Goal: Task Accomplishment & Management: Use online tool/utility

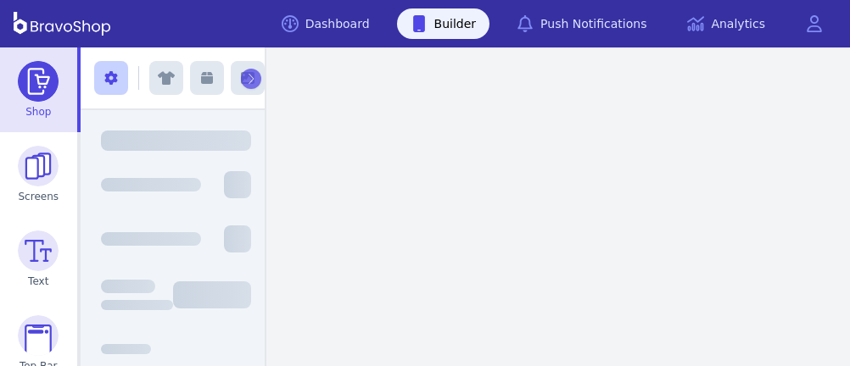
click at [479, 23] on link "Builder" at bounding box center [443, 23] width 93 height 31
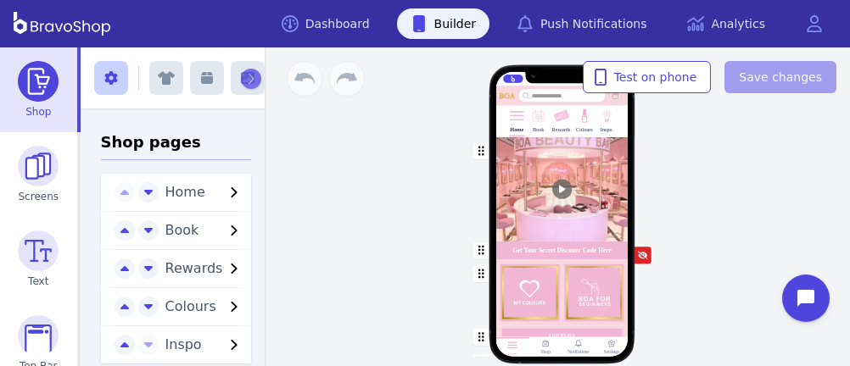
click at [610, 299] on div "button" at bounding box center [561, 293] width 132 height 66
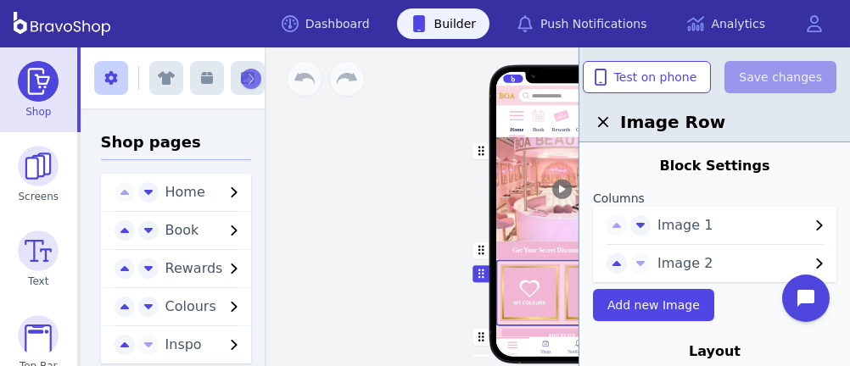
click at [712, 268] on span "Image 2" at bounding box center [733, 264] width 152 height 20
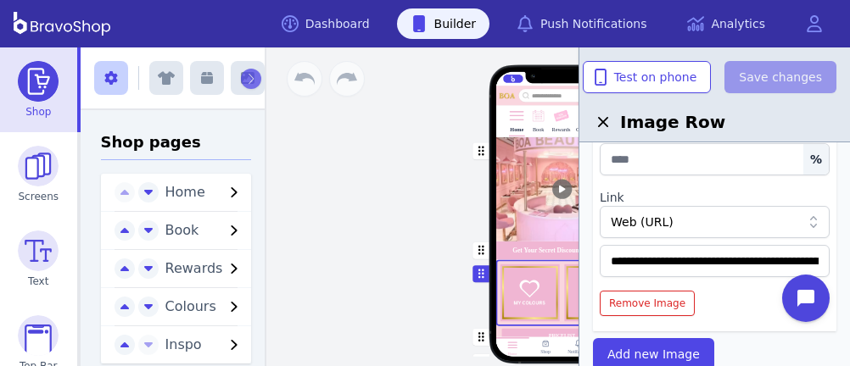
scroll to position [310, 0]
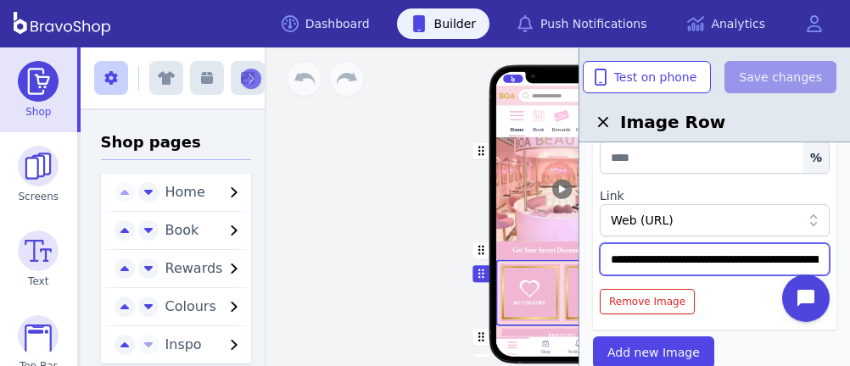
click at [746, 258] on input "**********" at bounding box center [715, 259] width 230 height 32
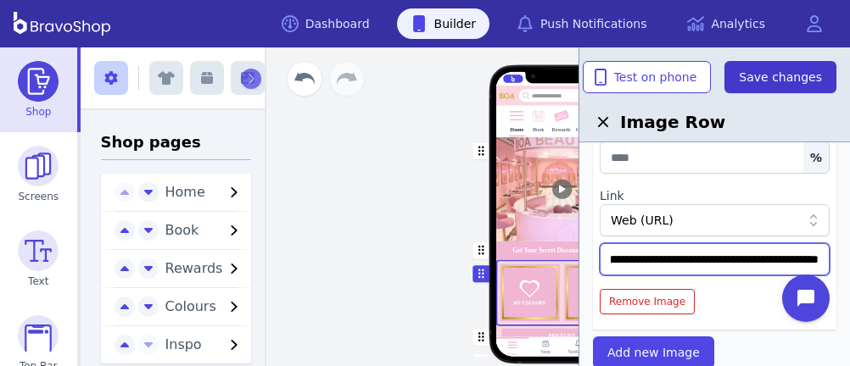
type input "**********"
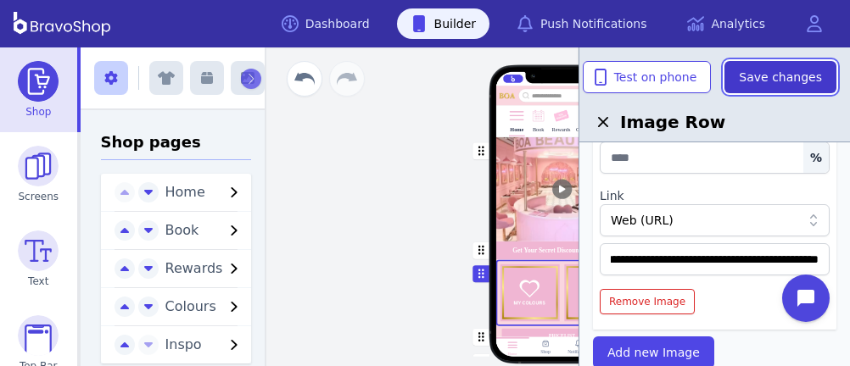
click at [760, 79] on span "Save changes" at bounding box center [780, 77] width 83 height 17
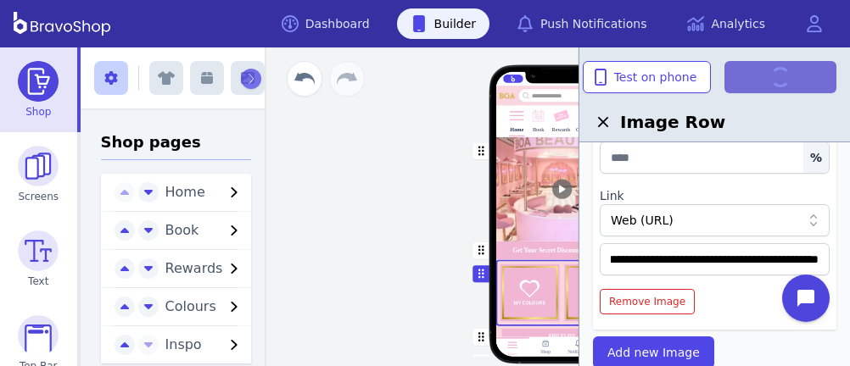
scroll to position [0, 0]
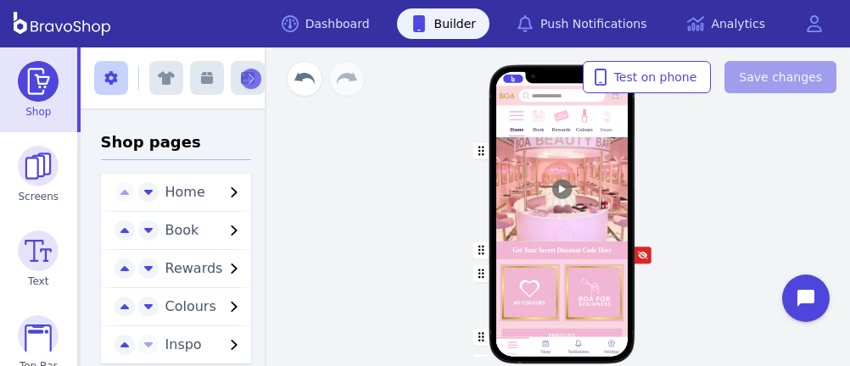
click at [608, 126] on div "Inspo" at bounding box center [606, 120] width 16 height 31
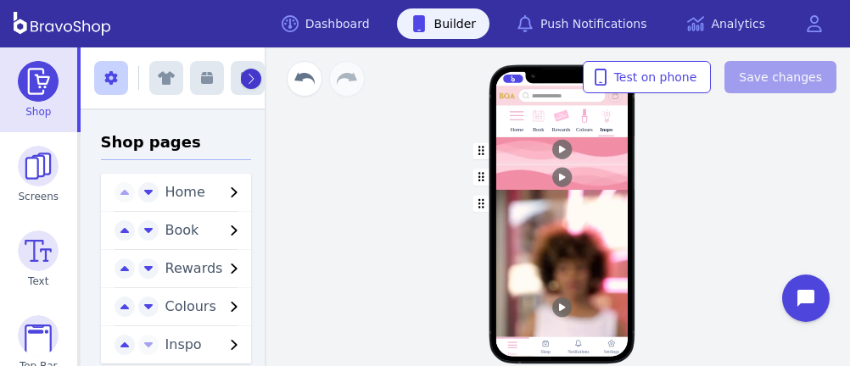
click at [247, 76] on icon "button" at bounding box center [251, 79] width 8 height 12
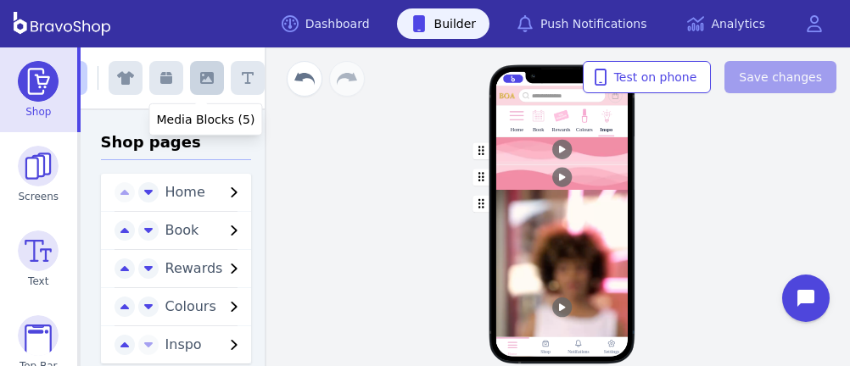
click at [193, 81] on button "button" at bounding box center [207, 78] width 34 height 34
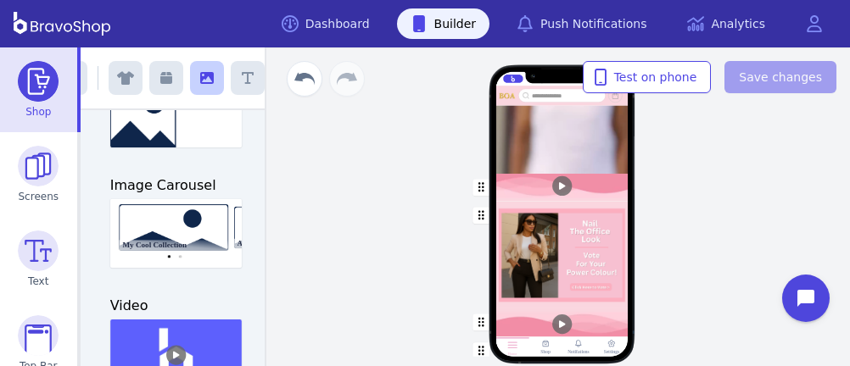
scroll to position [608, 0]
click at [526, 215] on div "button" at bounding box center [561, 254] width 132 height 107
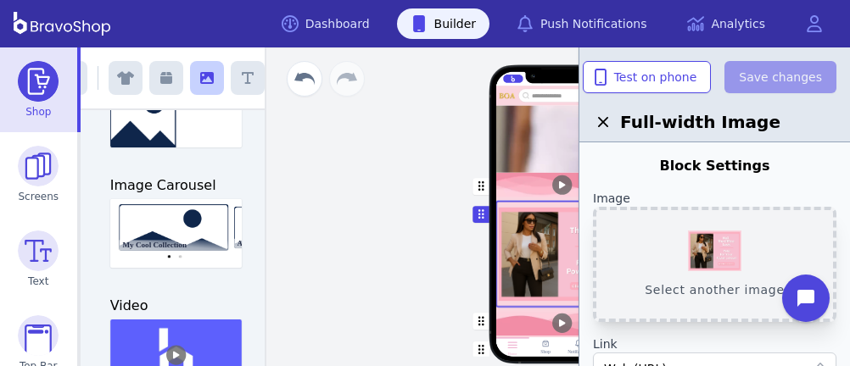
scroll to position [695, 0]
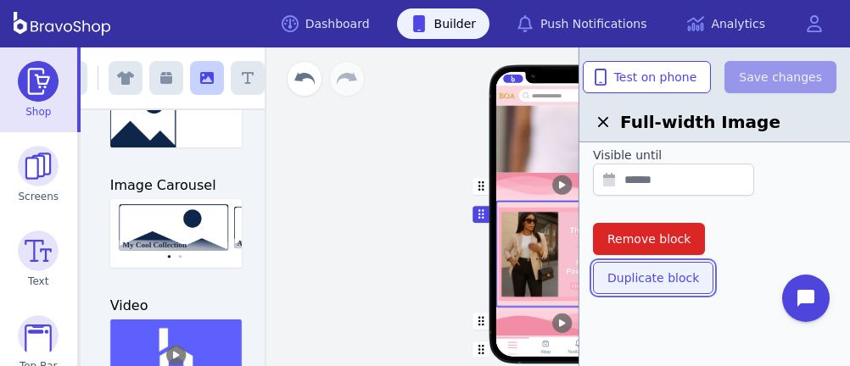
click at [667, 264] on button "Duplicate block" at bounding box center [653, 278] width 120 height 32
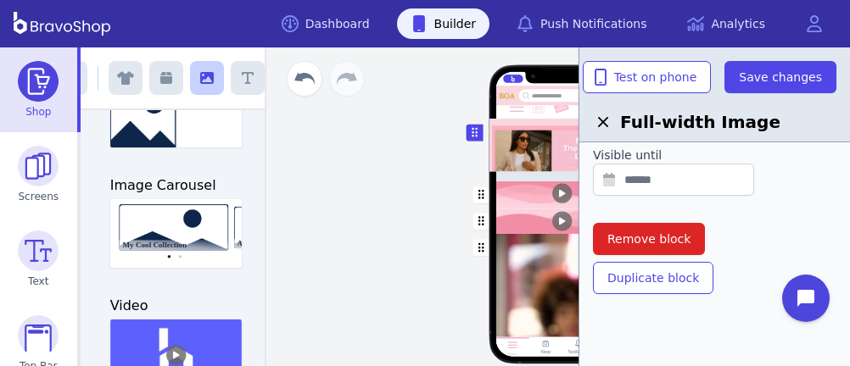
scroll to position [0, 0]
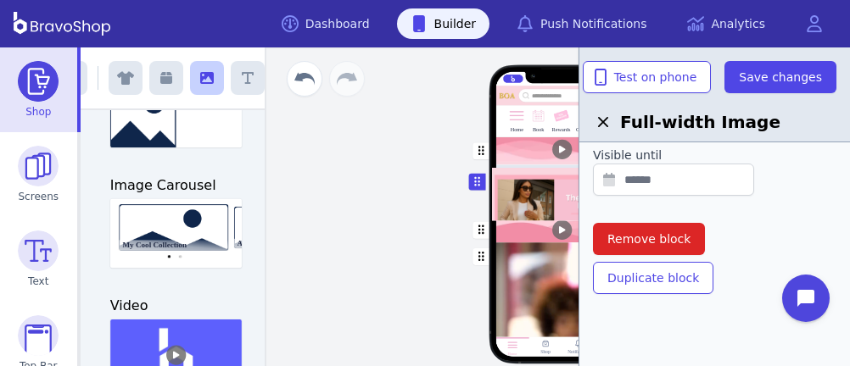
drag, startPoint x: 476, startPoint y: 221, endPoint x: 475, endPoint y: 182, distance: 39.9
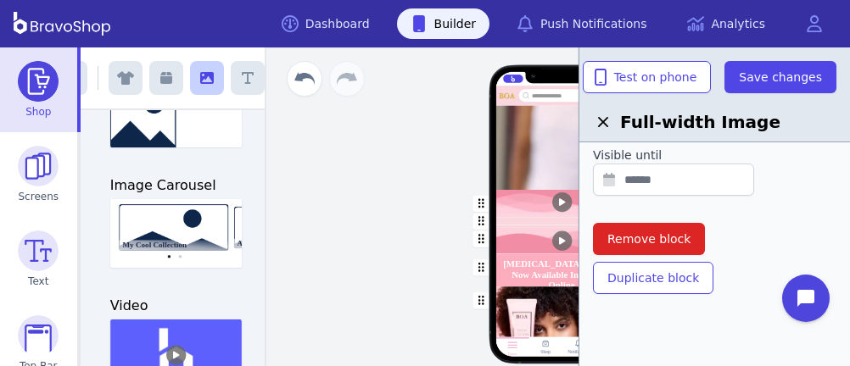
scroll to position [824, 0]
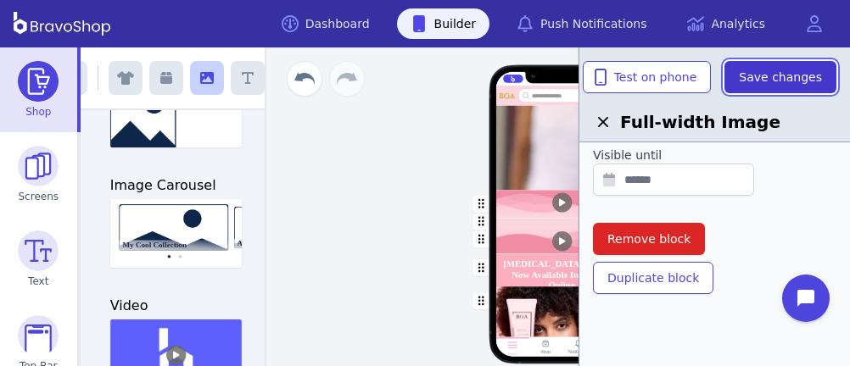
click at [797, 69] on span "Save changes" at bounding box center [780, 77] width 83 height 17
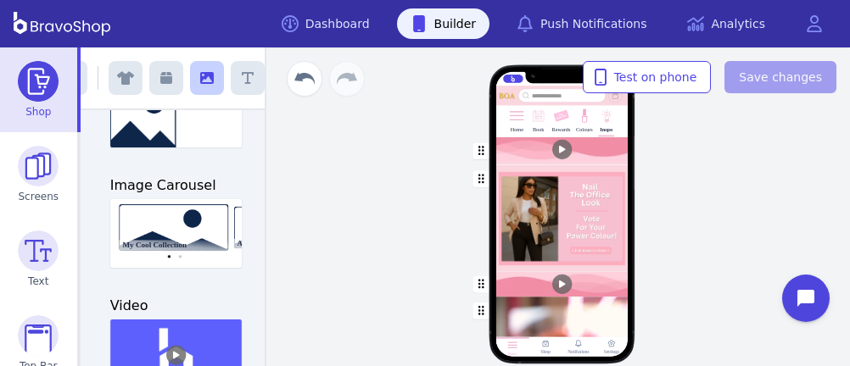
scroll to position [1, 0]
click at [553, 228] on div "button" at bounding box center [561, 218] width 132 height 107
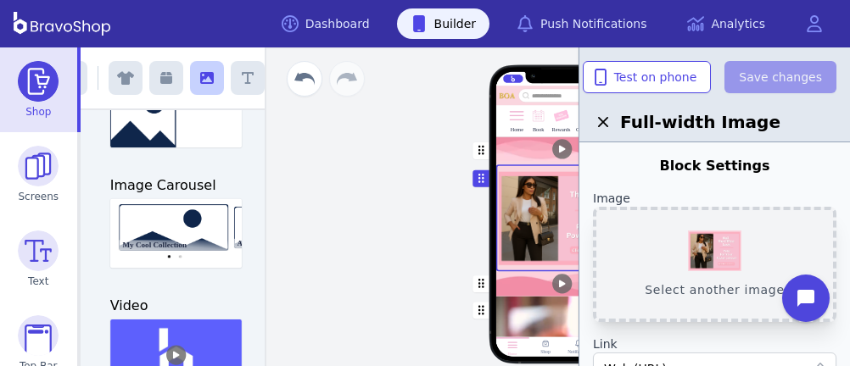
click at [695, 236] on button "Select another image" at bounding box center [714, 264] width 243 height 115
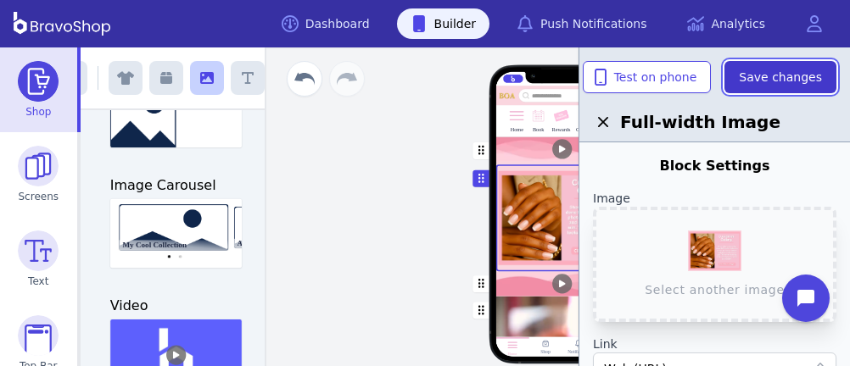
click at [766, 78] on span "Save changes" at bounding box center [780, 77] width 83 height 17
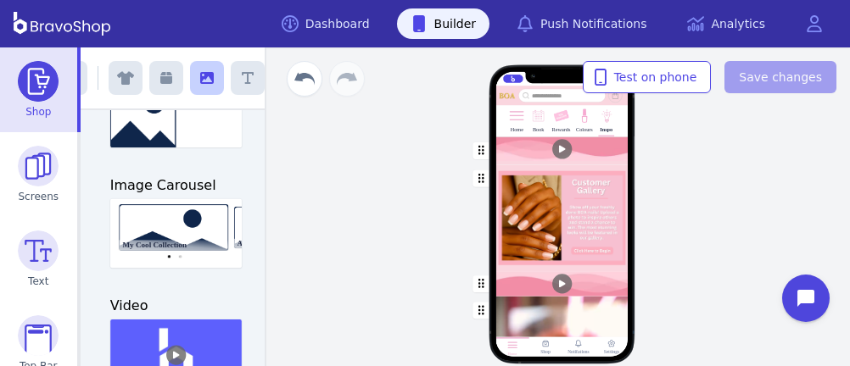
click at [550, 213] on div "button" at bounding box center [561, 218] width 132 height 107
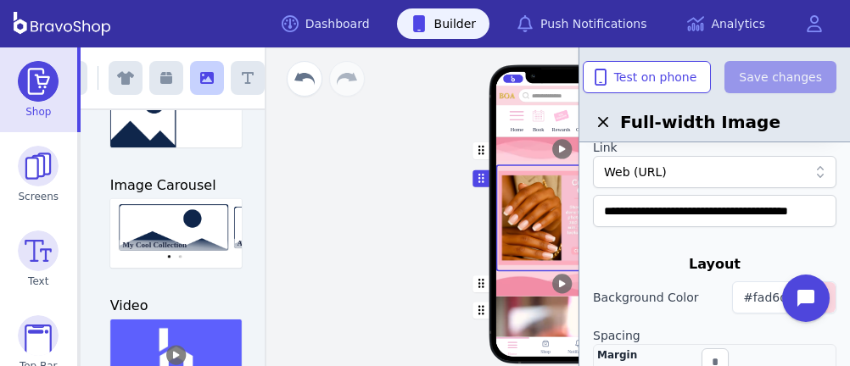
scroll to position [200, 0]
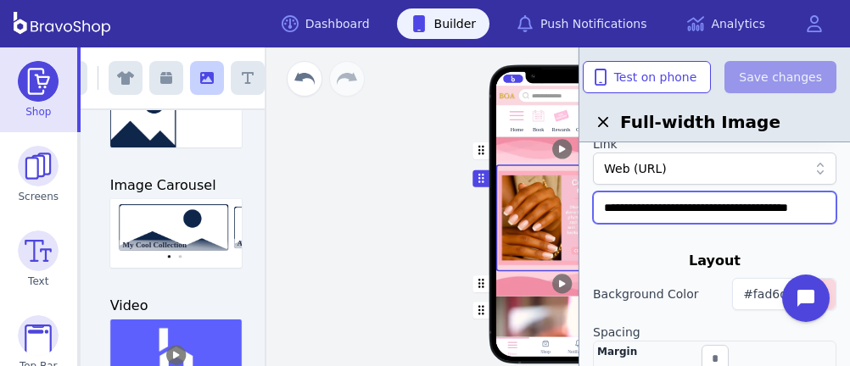
click at [603, 203] on input "**********" at bounding box center [714, 208] width 243 height 32
drag, startPoint x: 603, startPoint y: 203, endPoint x: 848, endPoint y: 215, distance: 245.4
click at [848, 215] on div "**********" at bounding box center [714, 230] width 271 height 366
paste input "******"
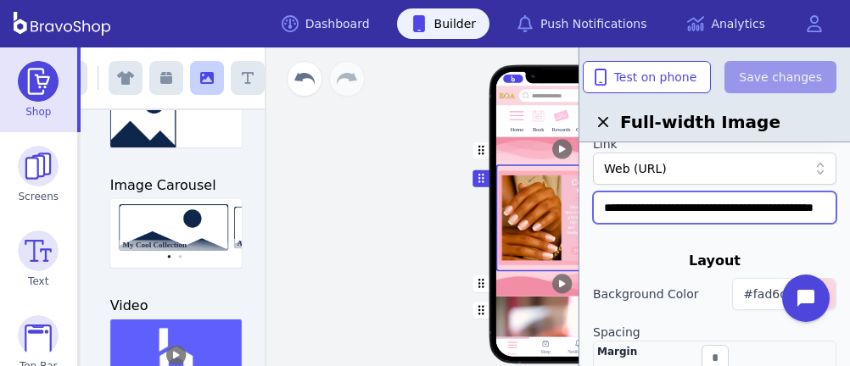
scroll to position [0, 50]
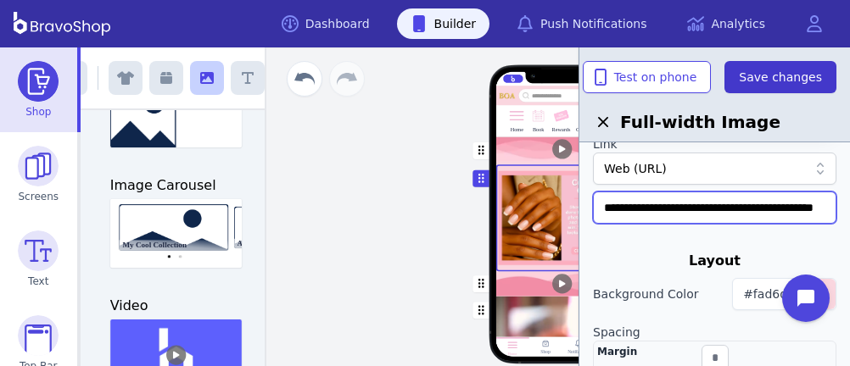
type input "**********"
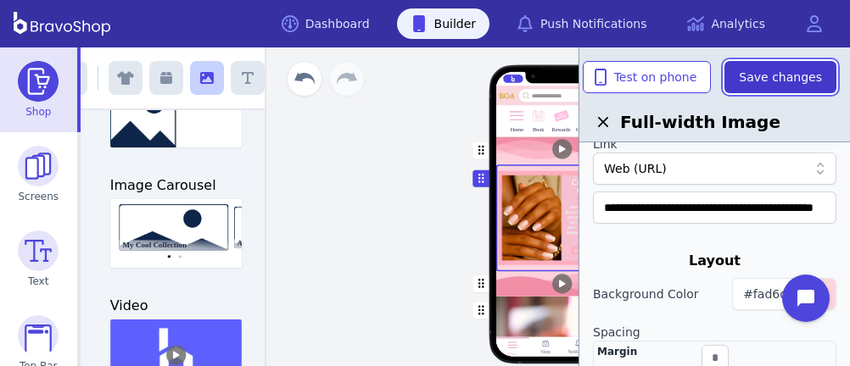
click at [795, 77] on span "Save changes" at bounding box center [780, 77] width 83 height 17
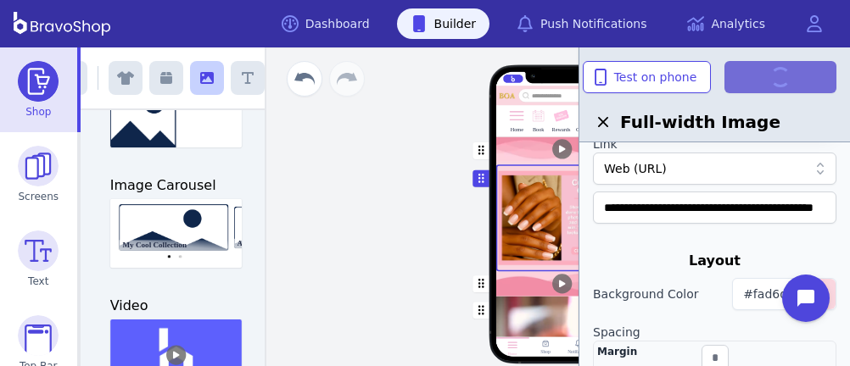
scroll to position [0, 0]
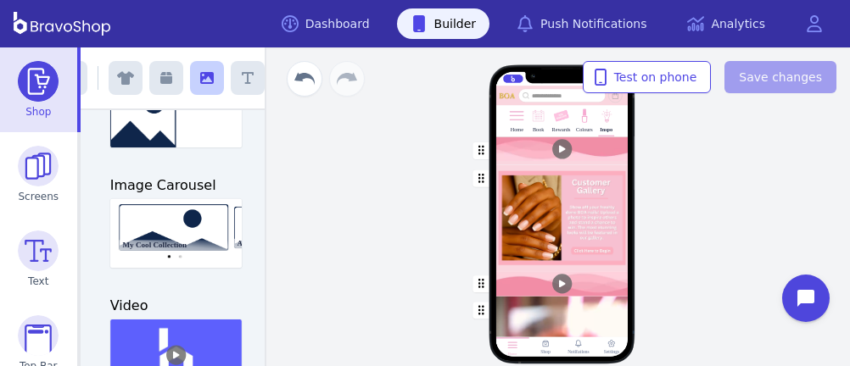
click at [511, 126] on div "Home" at bounding box center [517, 129] width 13 height 6
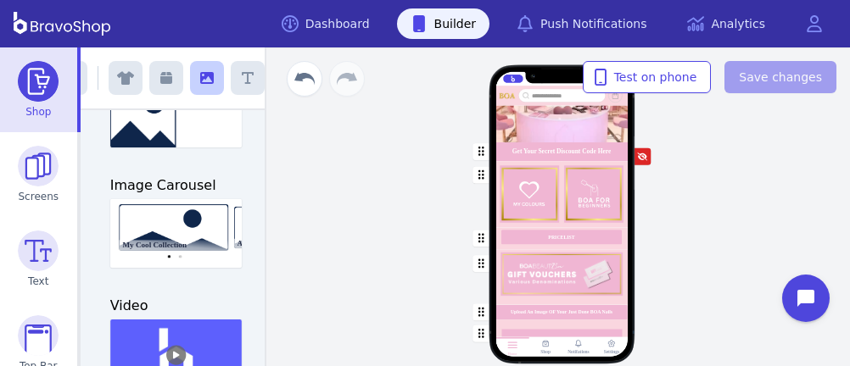
scroll to position [263, 0]
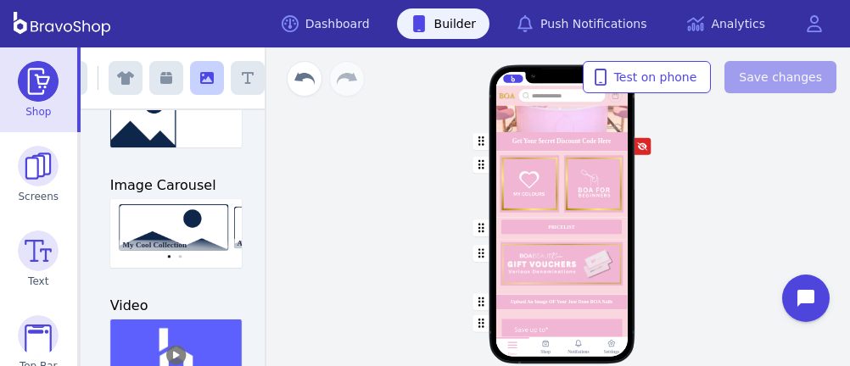
click at [529, 299] on div "button" at bounding box center [561, 302] width 132 height 14
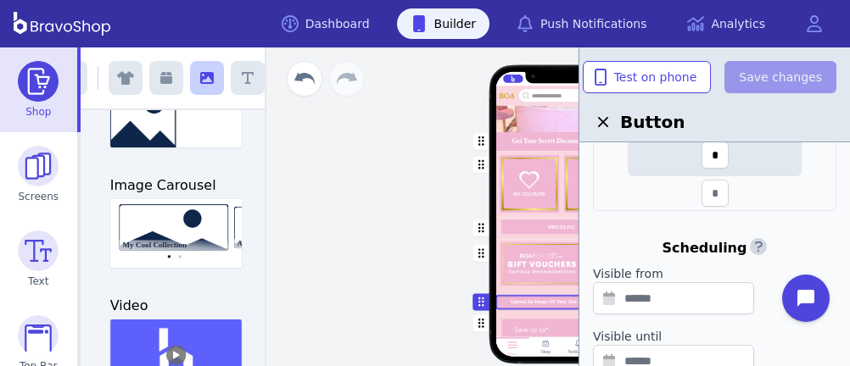
scroll to position [863, 0]
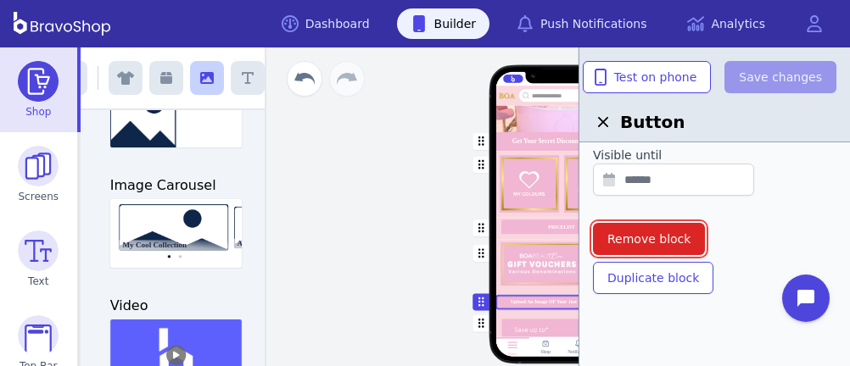
click at [679, 239] on span "Remove block" at bounding box center [648, 239] width 83 height 17
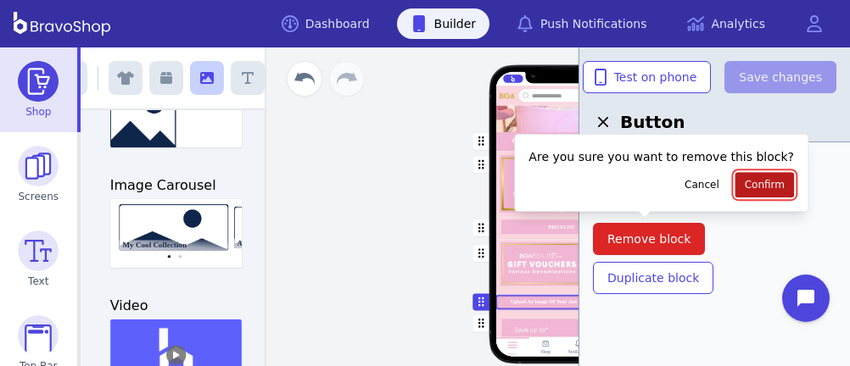
click at [754, 181] on button "Confirm" at bounding box center [764, 184] width 59 height 25
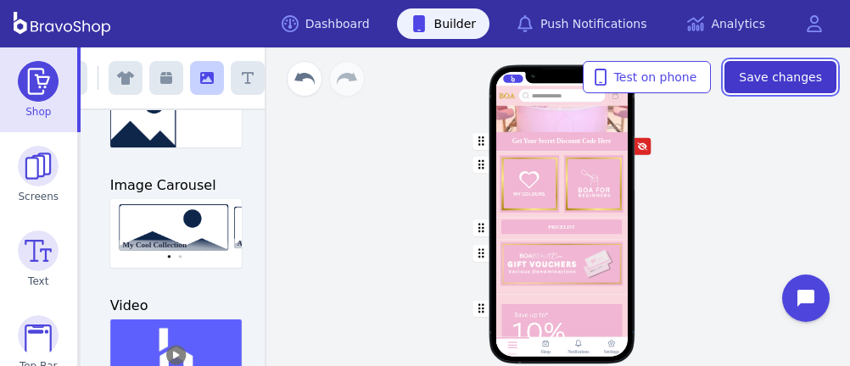
click at [802, 74] on span "Save changes" at bounding box center [780, 77] width 83 height 17
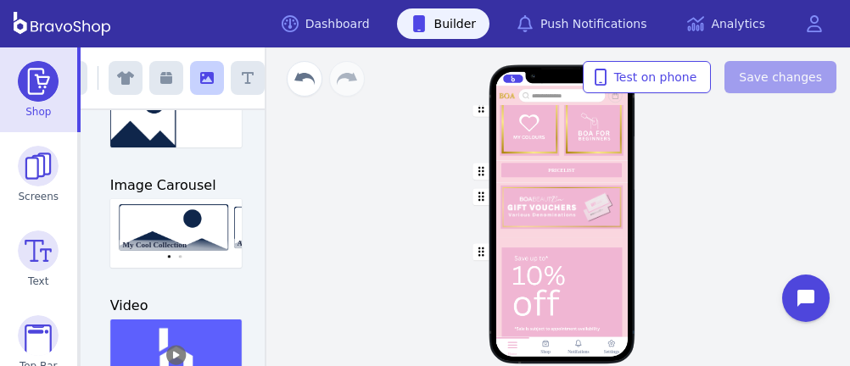
scroll to position [247, 0]
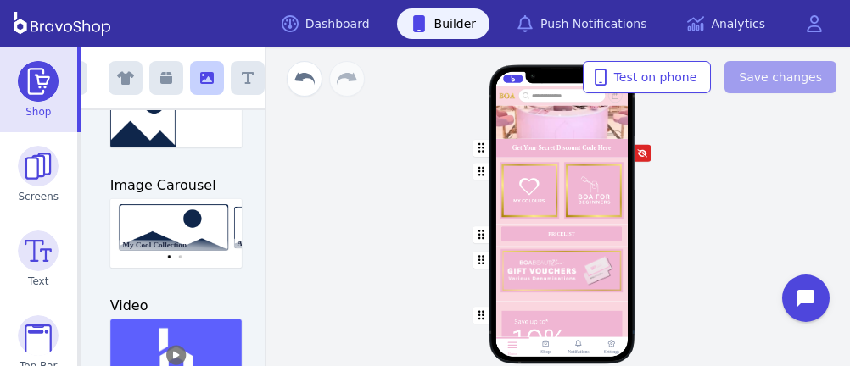
click at [374, 189] on div "Home Book Rewards Colours Inspo Get Your Secret Discount Code Here PRICELIST Fe…" at bounding box center [561, 206] width 577 height 319
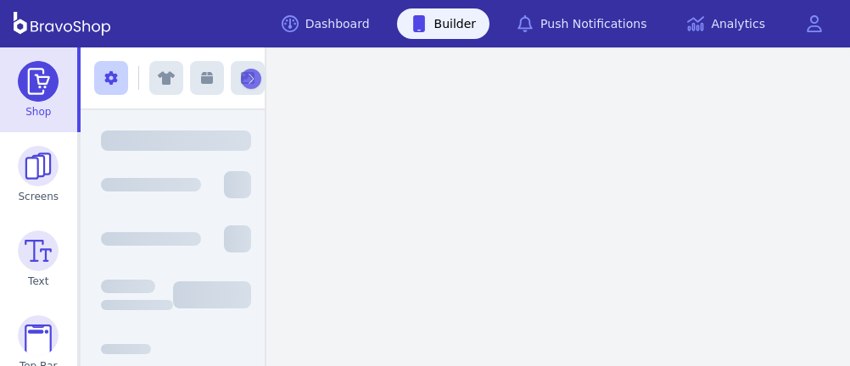
click at [479, 23] on link "Builder" at bounding box center [443, 23] width 93 height 31
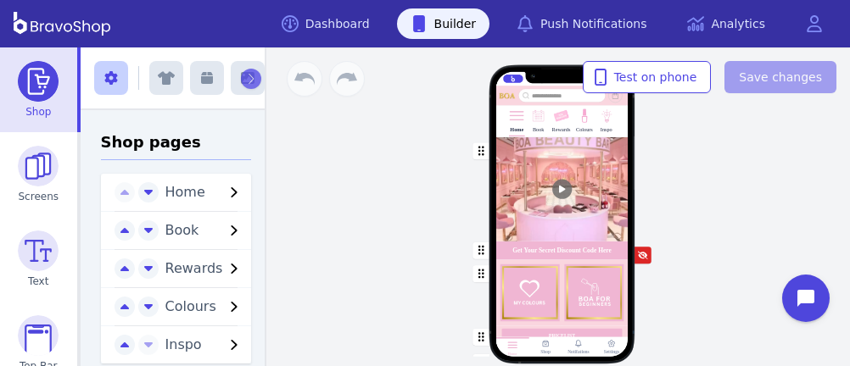
click at [610, 299] on div "button" at bounding box center [561, 293] width 132 height 66
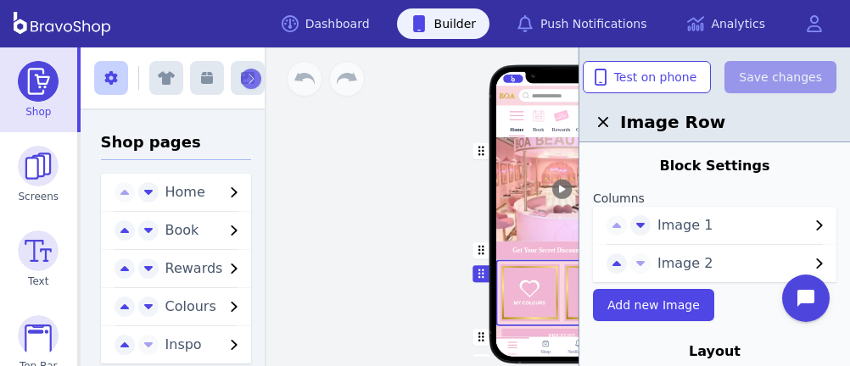
click at [712, 268] on span "Image 2" at bounding box center [733, 264] width 152 height 20
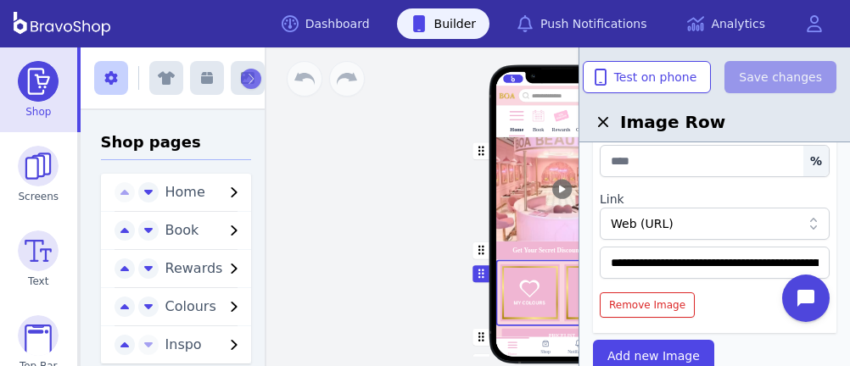
scroll to position [310, 0]
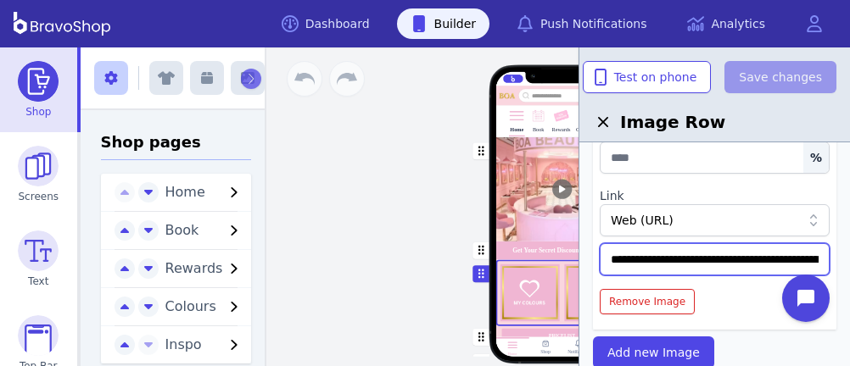
click at [746, 258] on input "**********" at bounding box center [715, 259] width 230 height 32
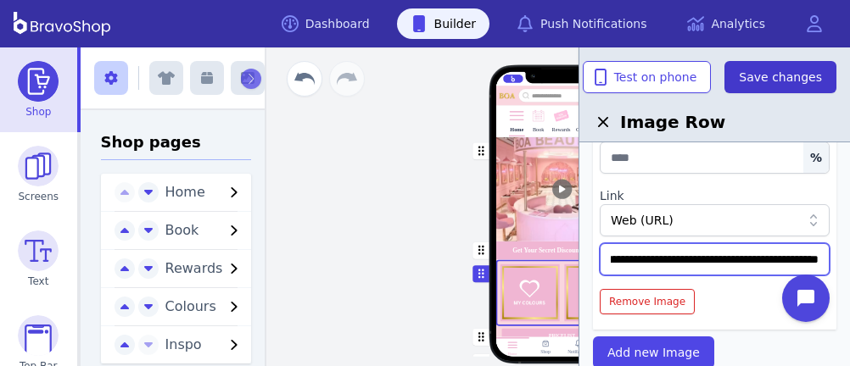
type input "**********"
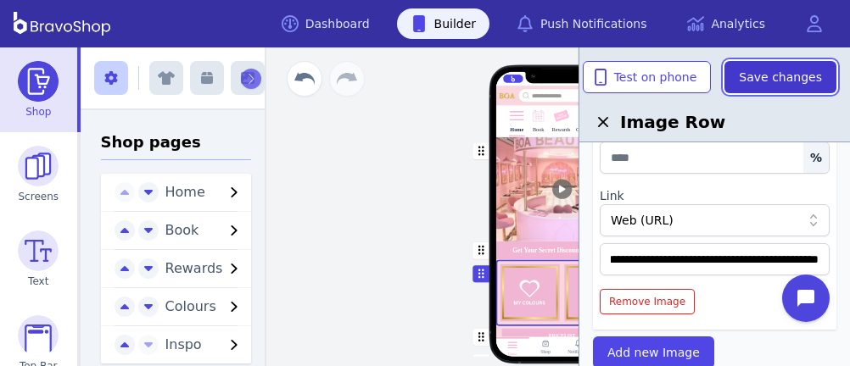
click at [760, 79] on span "Save changes" at bounding box center [780, 77] width 83 height 17
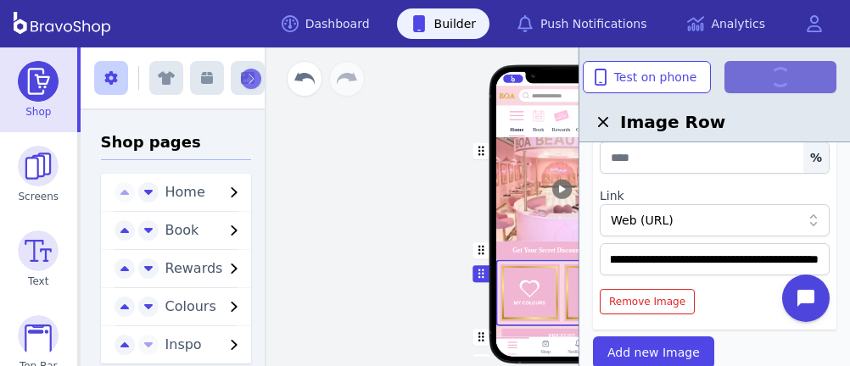
scroll to position [0, 0]
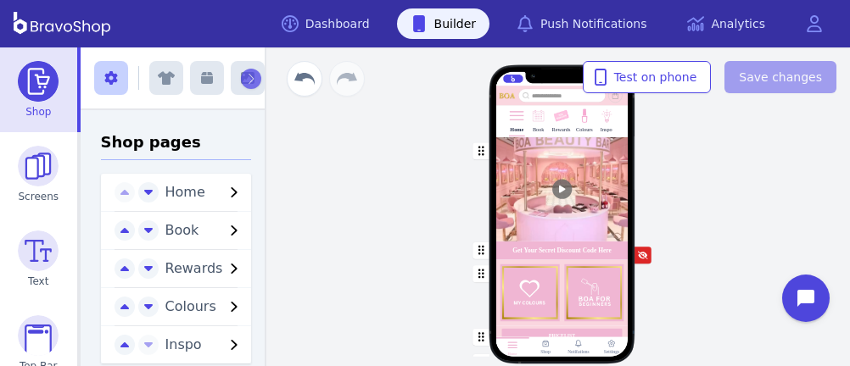
click at [608, 126] on div "Inspo" at bounding box center [606, 120] width 16 height 31
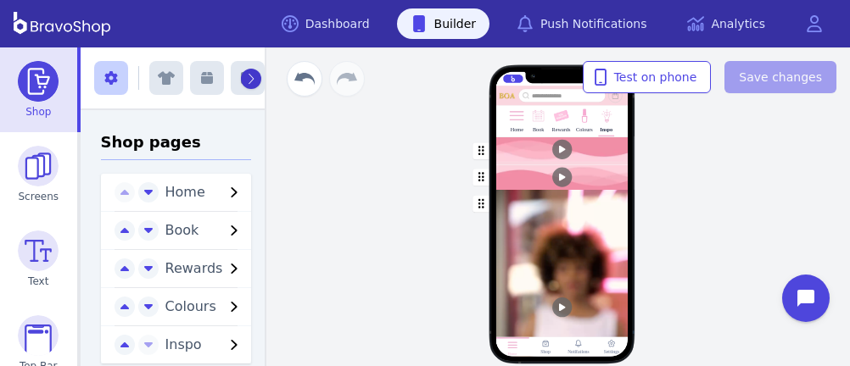
click at [247, 76] on icon "button" at bounding box center [251, 79] width 8 height 12
click at [193, 81] on button "button" at bounding box center [207, 78] width 34 height 34
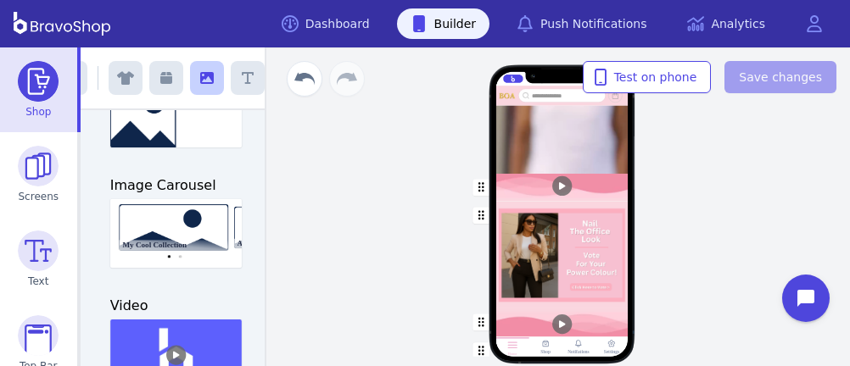
scroll to position [608, 0]
click at [526, 215] on div "button" at bounding box center [561, 254] width 132 height 107
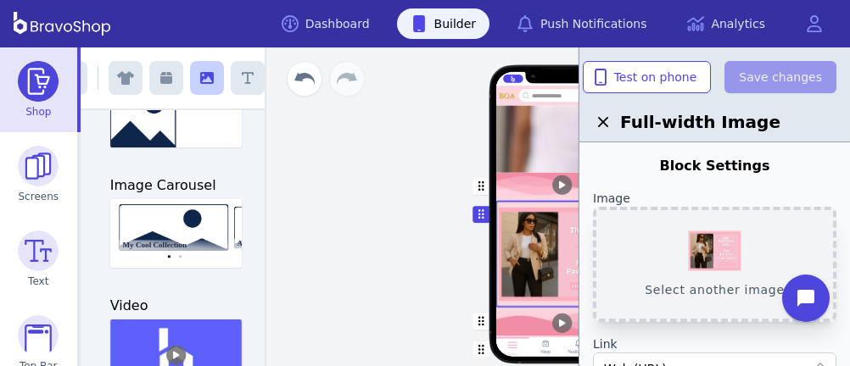
scroll to position [695, 0]
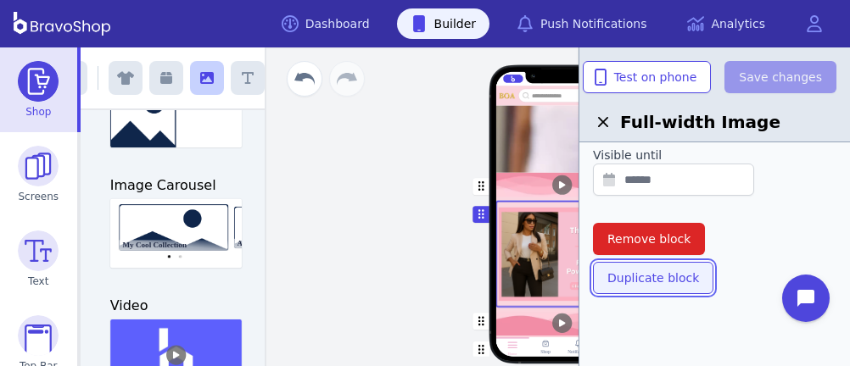
click at [667, 264] on button "Duplicate block" at bounding box center [653, 278] width 120 height 32
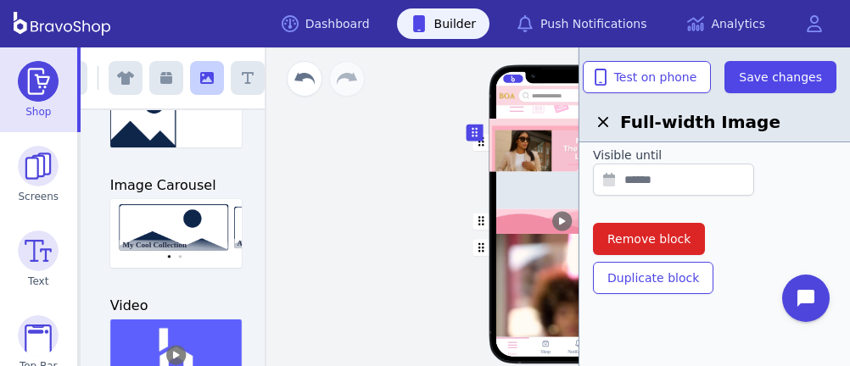
scroll to position [0, 0]
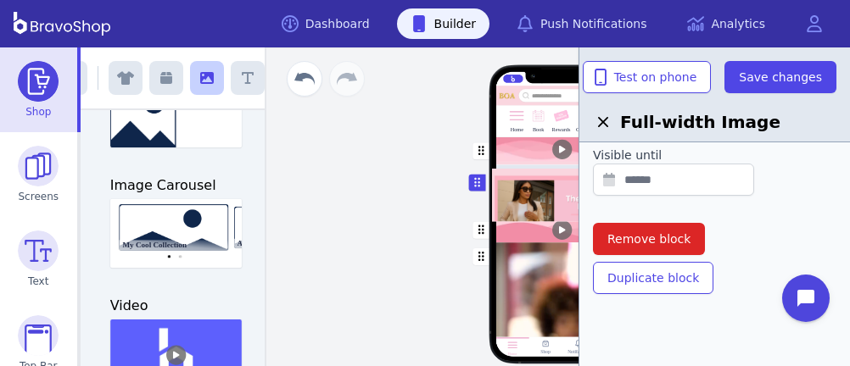
drag, startPoint x: 476, startPoint y: 221, endPoint x: 475, endPoint y: 182, distance: 39.9
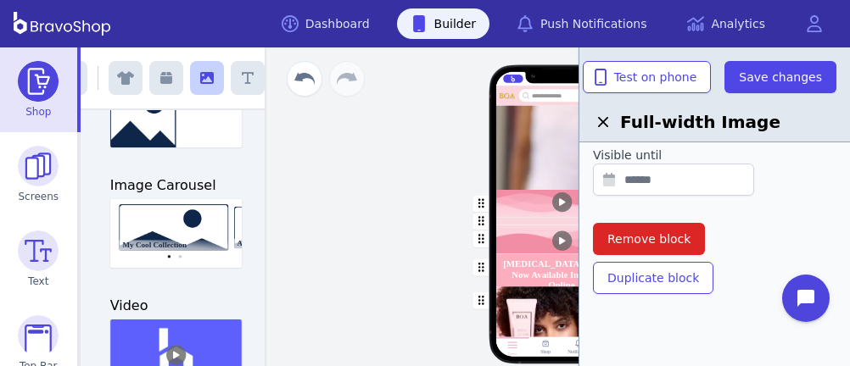
scroll to position [824, 0]
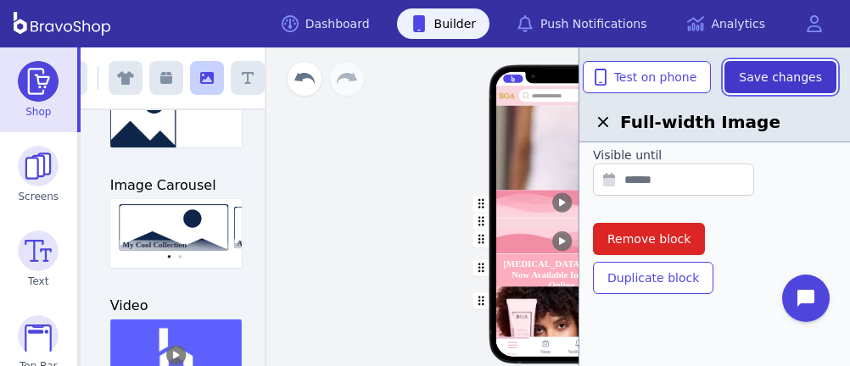
click at [797, 69] on span "Save changes" at bounding box center [780, 77] width 83 height 17
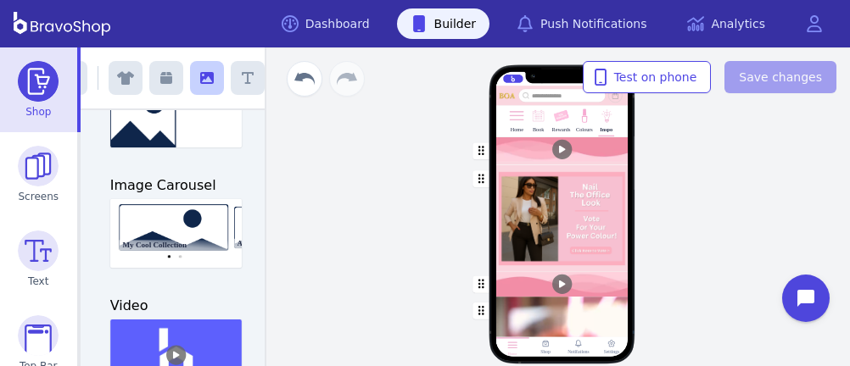
scroll to position [1, 0]
click at [553, 228] on div "button" at bounding box center [561, 218] width 132 height 107
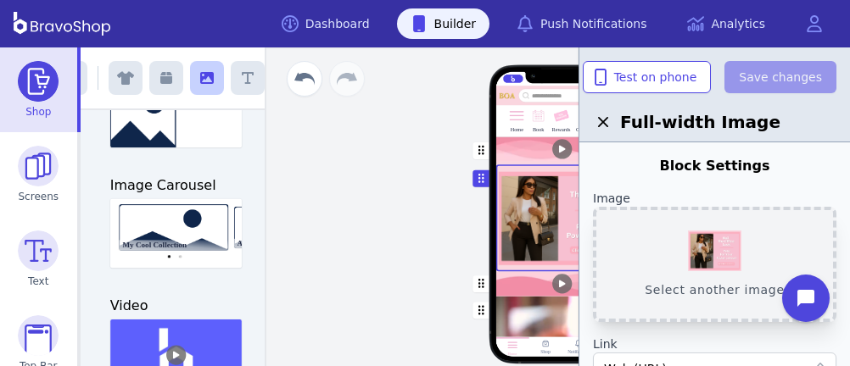
click at [695, 236] on button "Select another image" at bounding box center [714, 264] width 243 height 115
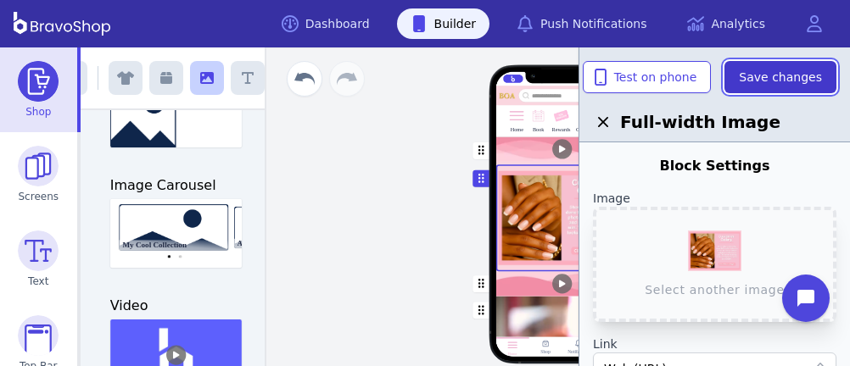
click at [766, 78] on span "Save changes" at bounding box center [780, 77] width 83 height 17
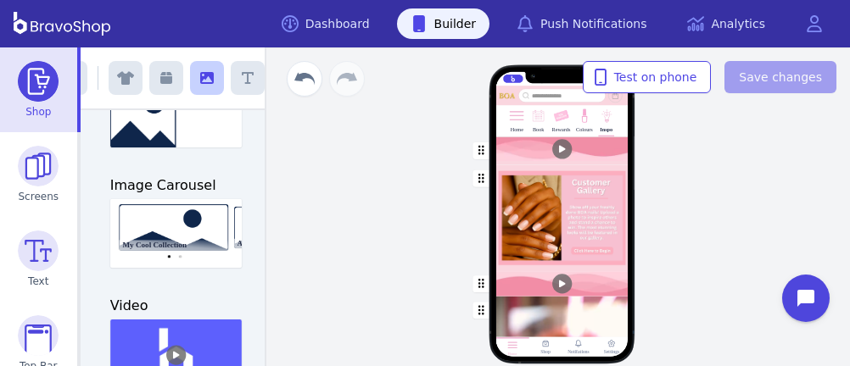
click at [550, 213] on div "button" at bounding box center [561, 218] width 132 height 107
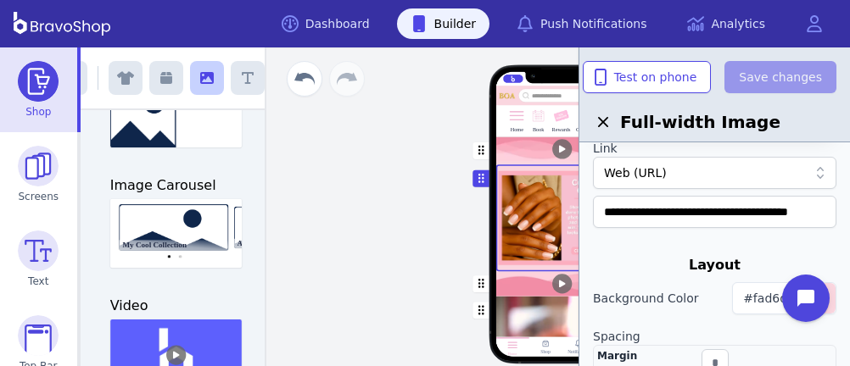
scroll to position [200, 0]
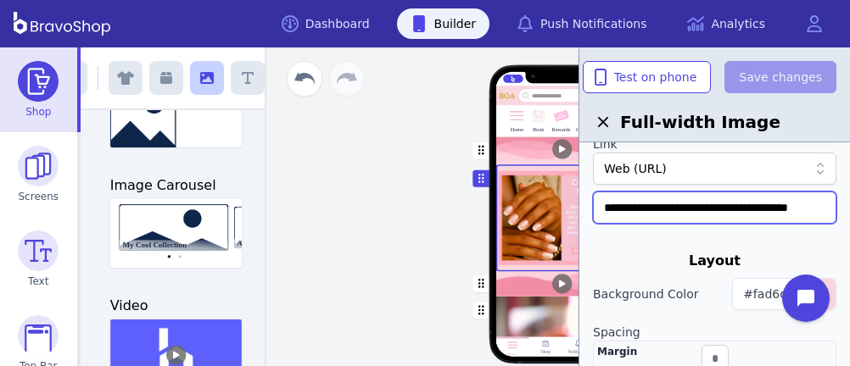
click at [603, 203] on input "**********" at bounding box center [714, 208] width 243 height 32
drag, startPoint x: 603, startPoint y: 203, endPoint x: 848, endPoint y: 215, distance: 245.4
click at [848, 215] on div "**********" at bounding box center [714, 230] width 271 height 366
paste input "******"
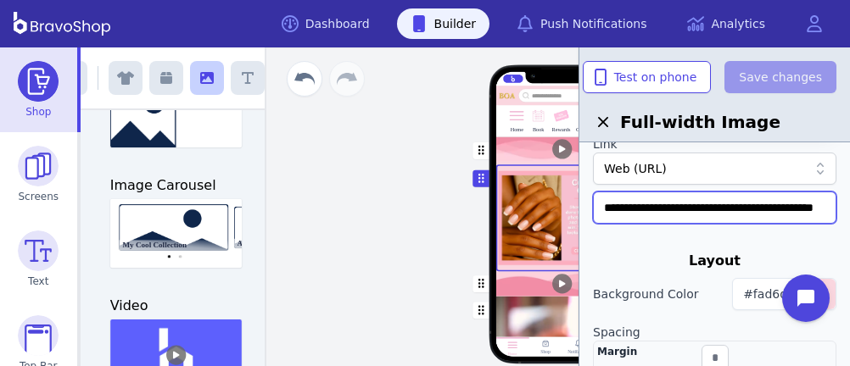
scroll to position [0, 50]
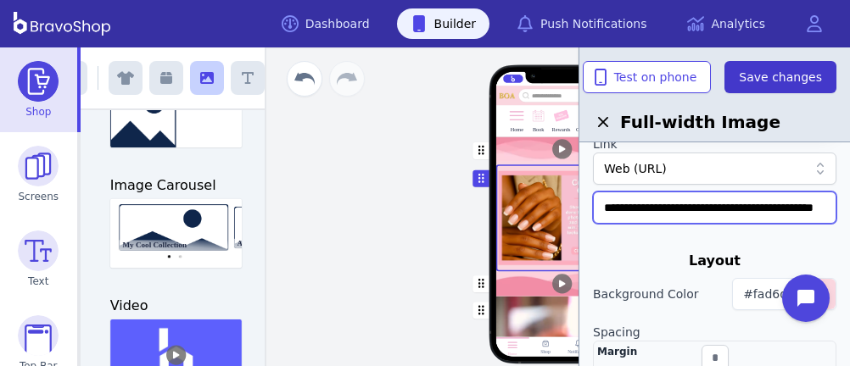
type input "**********"
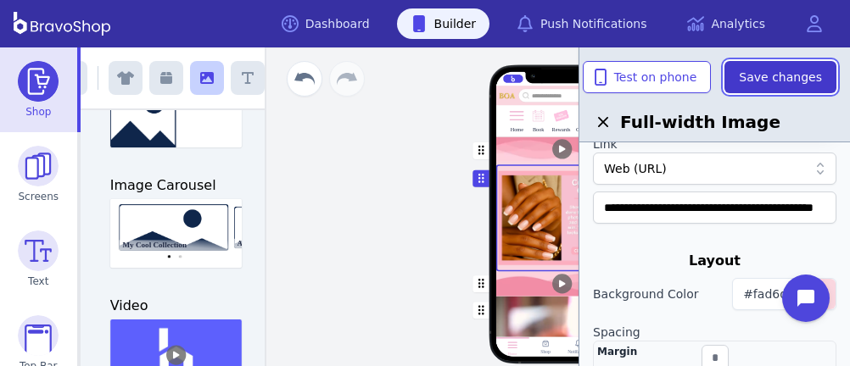
click at [795, 77] on span "Save changes" at bounding box center [780, 77] width 83 height 17
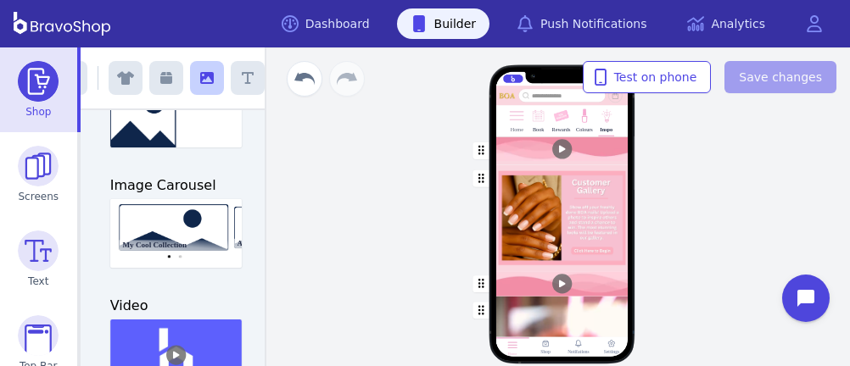
click at [511, 126] on div "Home" at bounding box center [517, 129] width 13 height 6
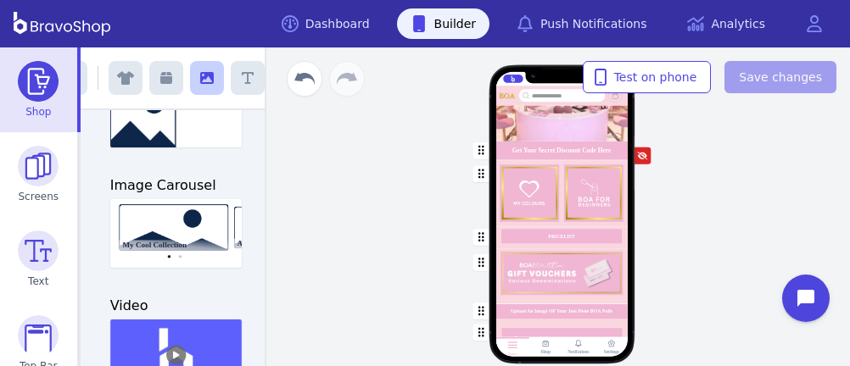
scroll to position [263, 0]
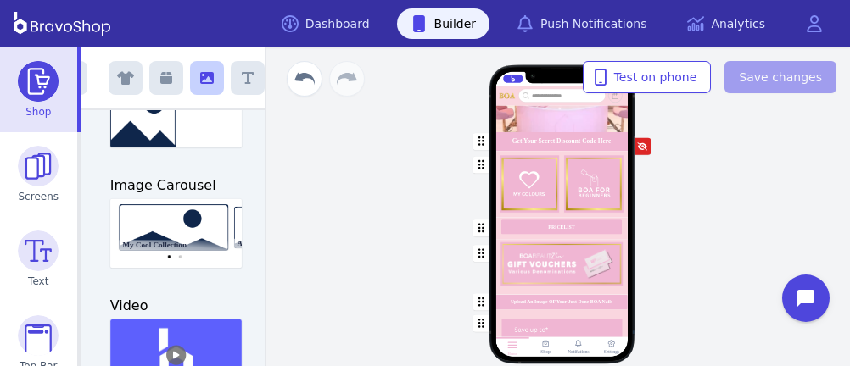
click at [529, 299] on div "button" at bounding box center [561, 302] width 132 height 14
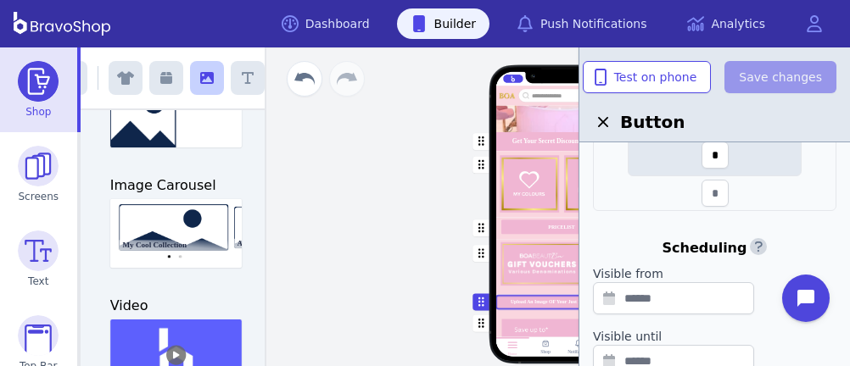
scroll to position [863, 0]
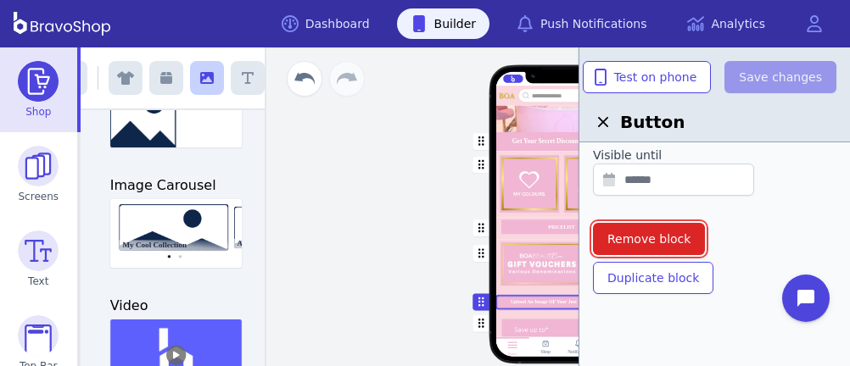
click at [679, 239] on span "Remove block" at bounding box center [648, 239] width 83 height 17
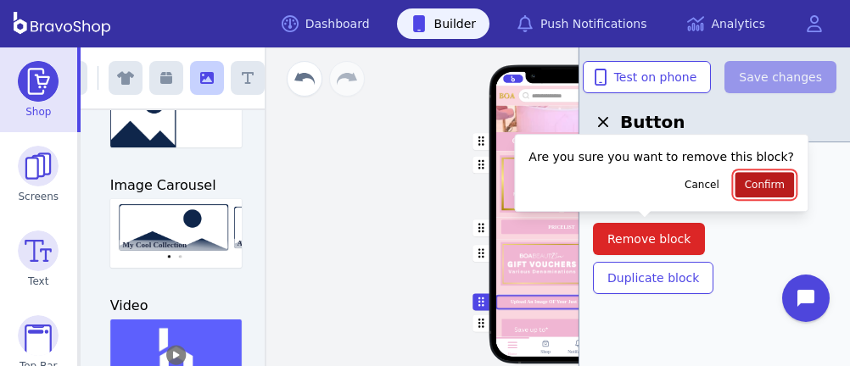
click at [754, 181] on button "Confirm" at bounding box center [764, 184] width 59 height 25
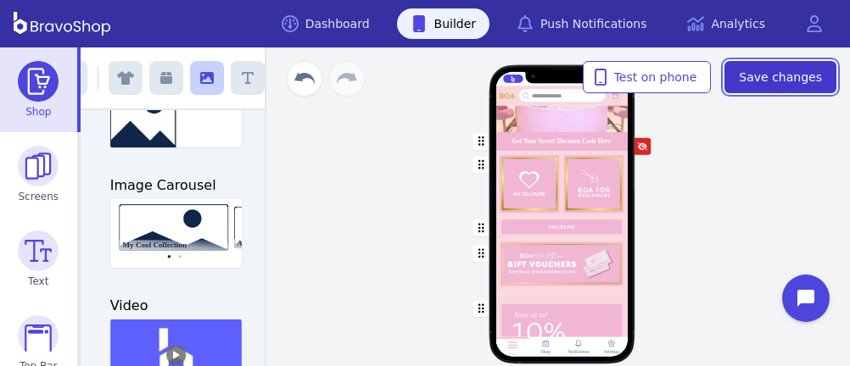
click at [802, 74] on span "Save changes" at bounding box center [780, 77] width 83 height 17
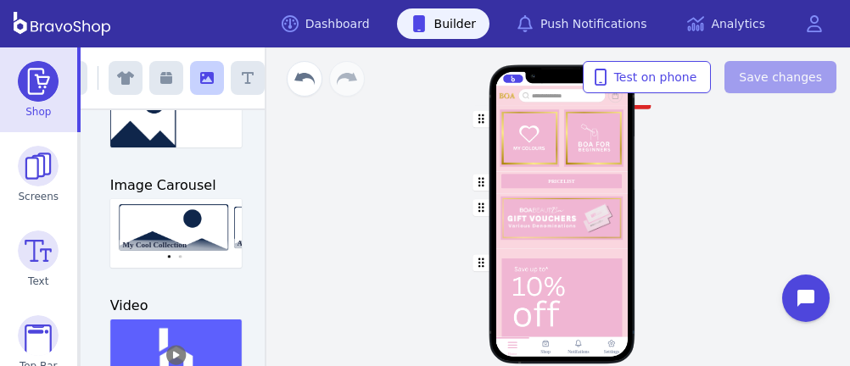
scroll to position [247, 0]
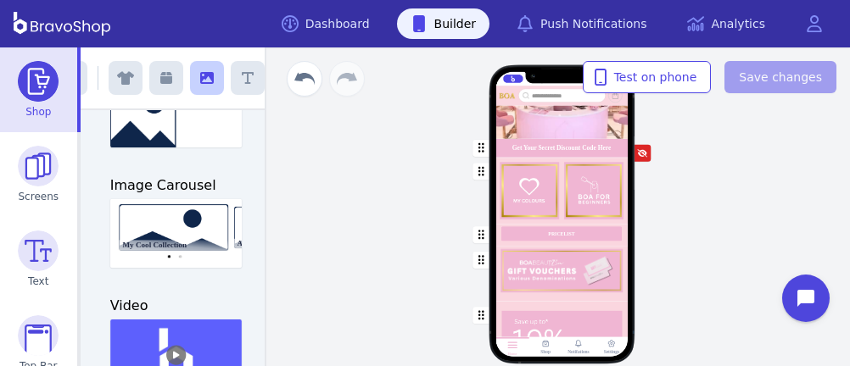
click at [374, 189] on div "Home Book Rewards Colours Inspo Get Your Secret Discount Code Here PRICELIST Fe…" at bounding box center [561, 206] width 577 height 319
